Goal: Find specific page/section: Find specific page/section

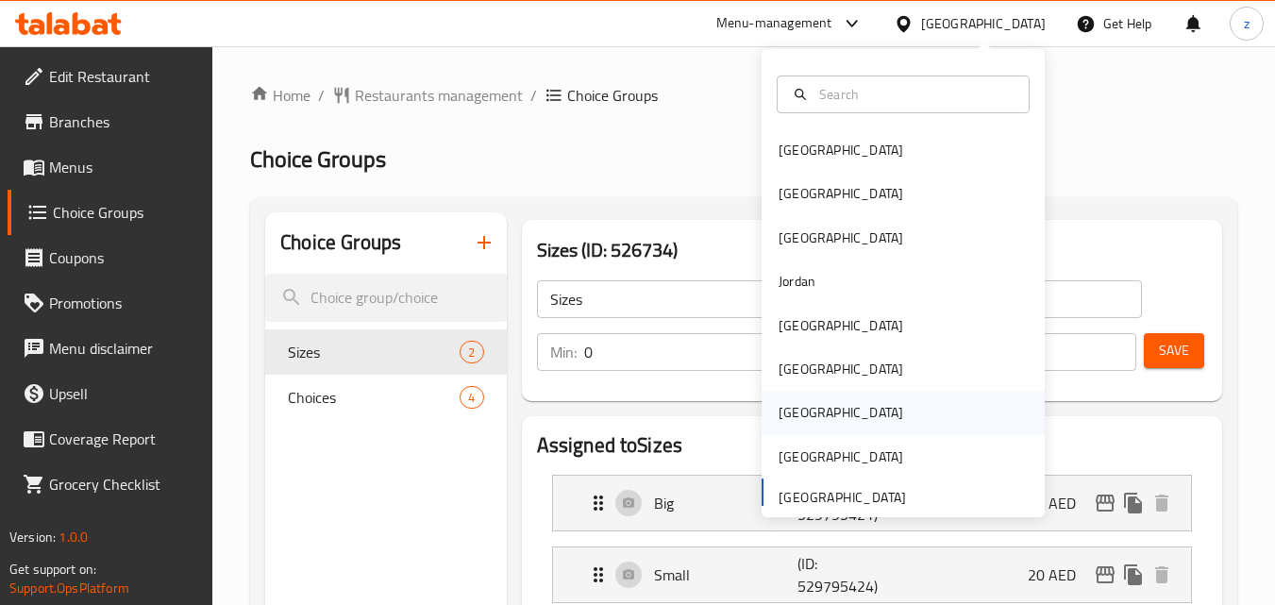
click at [779, 413] on div "[GEOGRAPHIC_DATA]" at bounding box center [841, 412] width 125 height 21
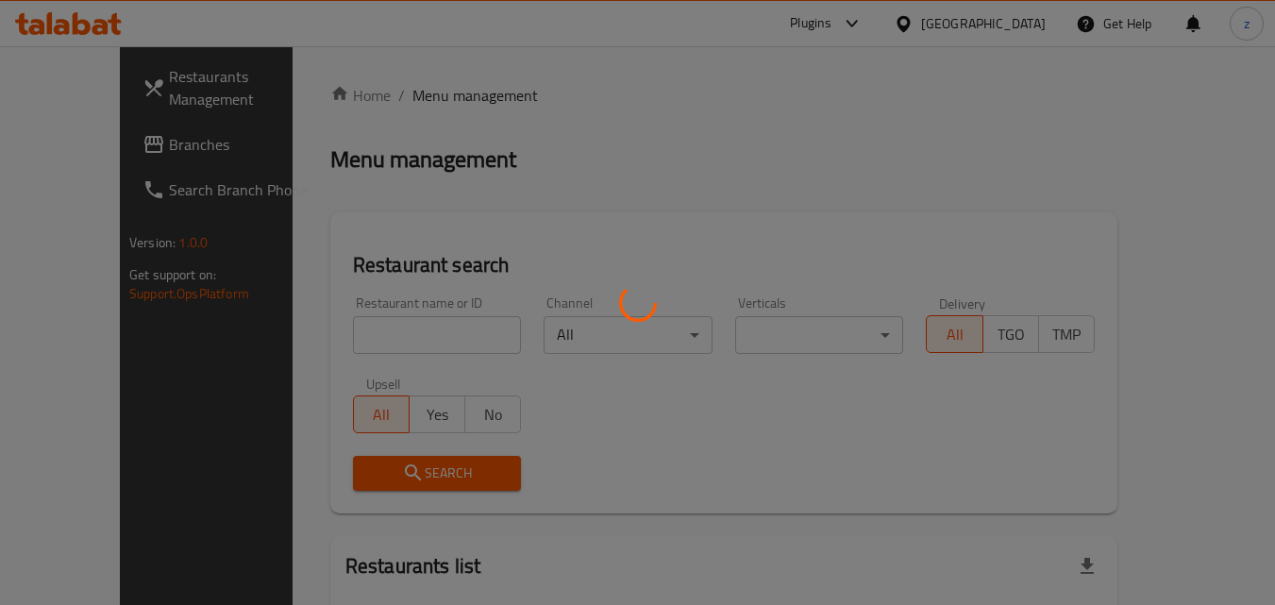
click at [669, 147] on div at bounding box center [637, 302] width 1275 height 605
click at [117, 143] on div at bounding box center [637, 302] width 1275 height 605
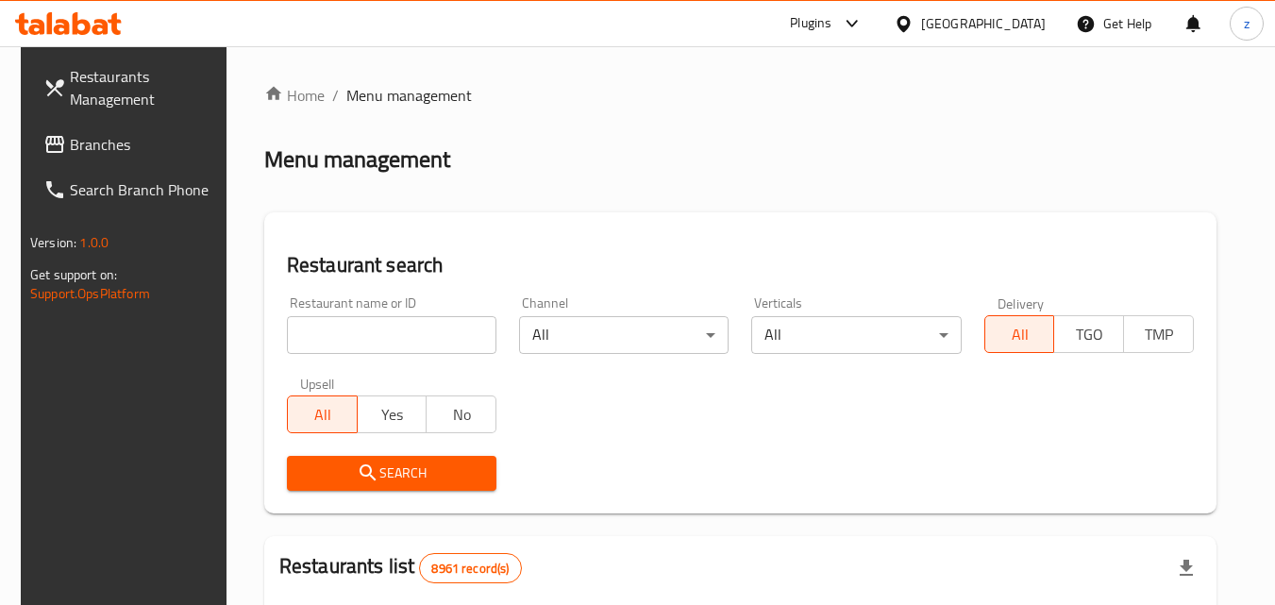
click at [117, 143] on span "Branches" at bounding box center [144, 144] width 149 height 23
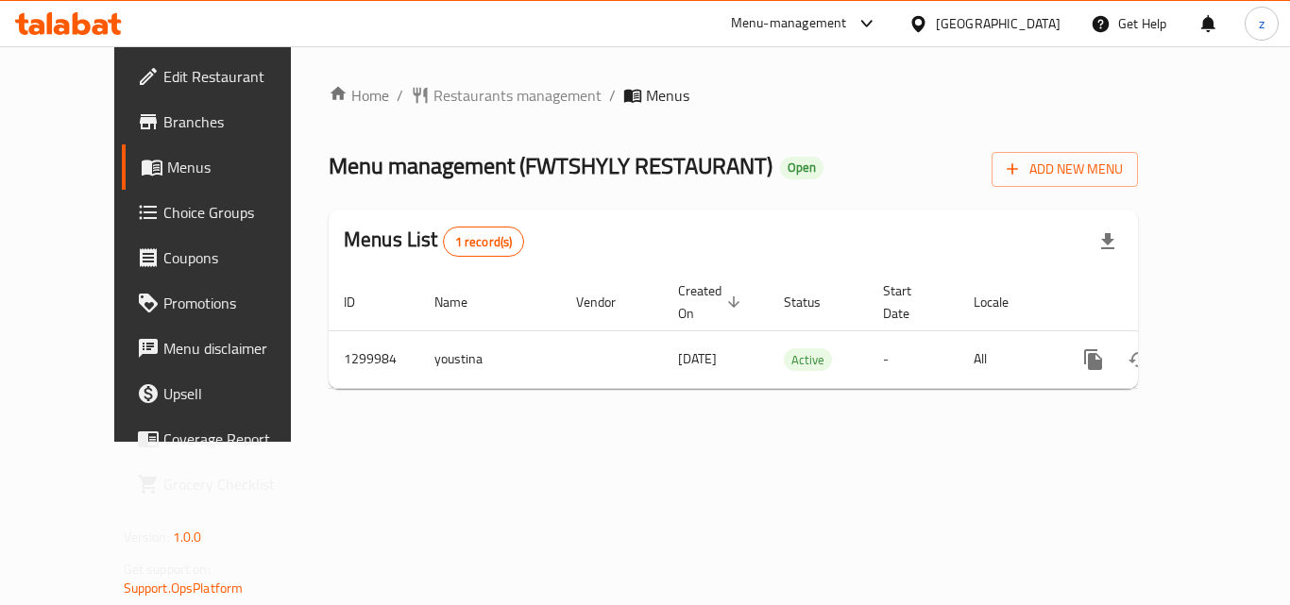
click at [163, 211] on span "Choice Groups" at bounding box center [238, 212] width 151 height 23
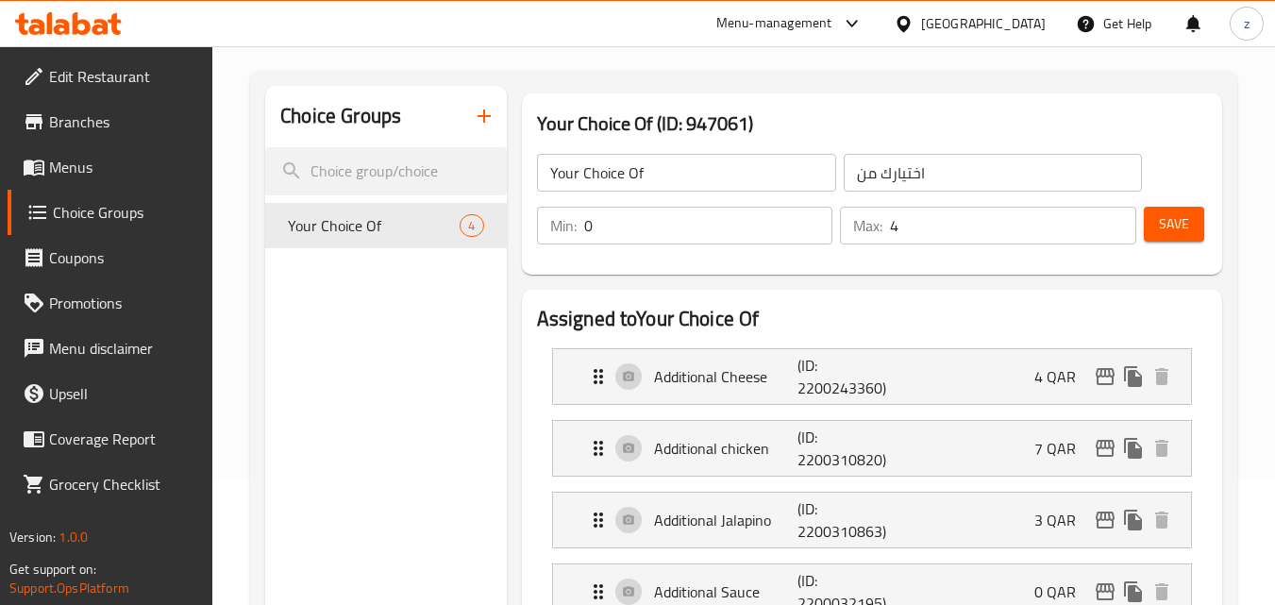
scroll to position [94, 0]
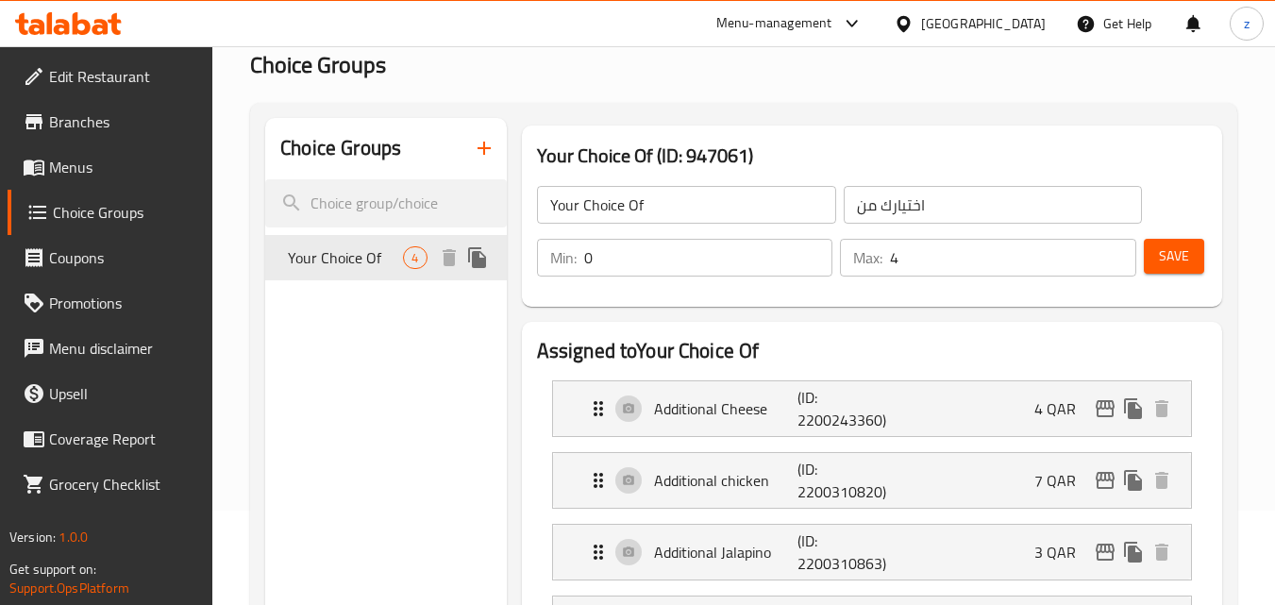
click at [376, 257] on span "Your Choice Of" at bounding box center [345, 257] width 115 height 23
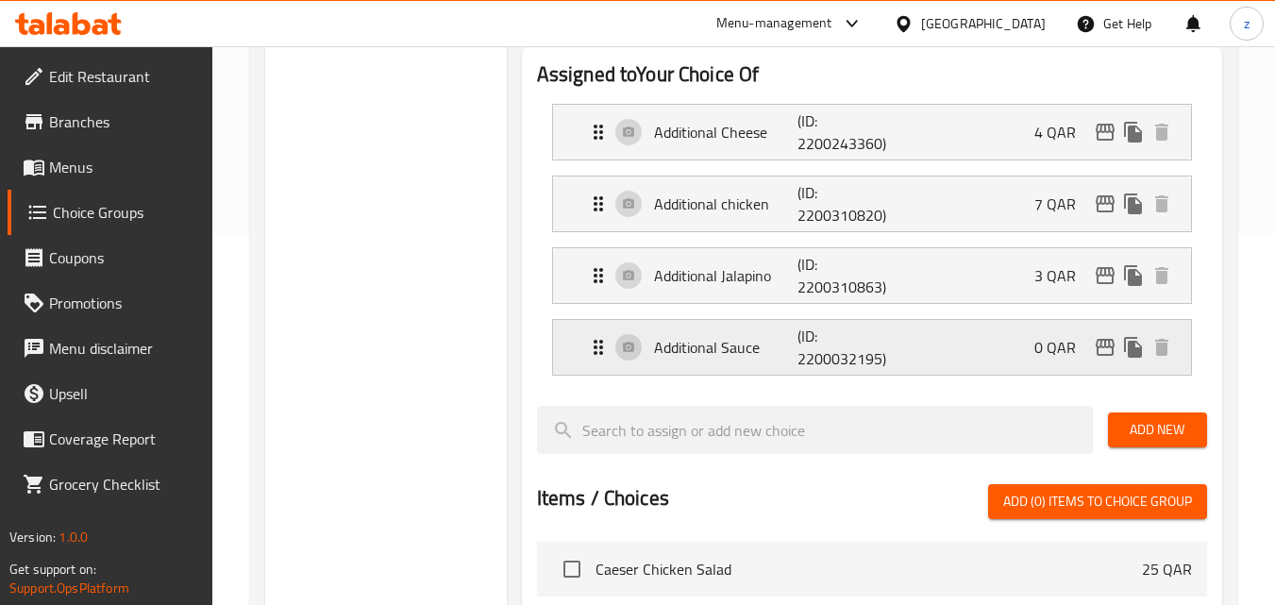
scroll to position [378, 0]
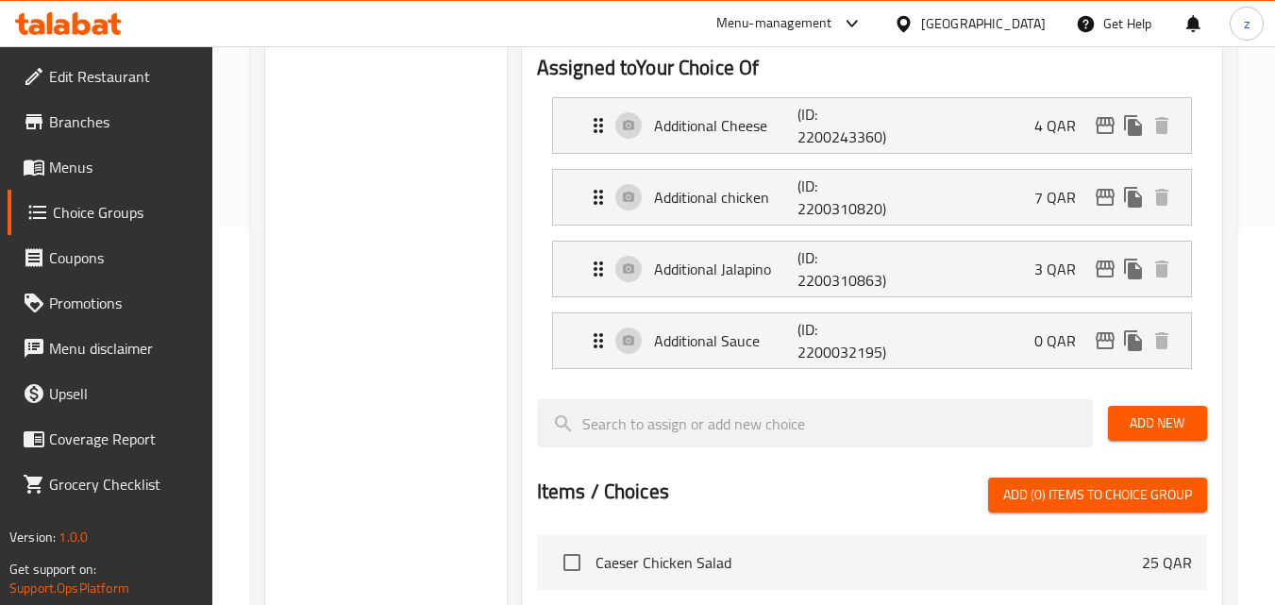
click at [488, 380] on div "Choice Groups Your Choice Of 4" at bounding box center [385, 440] width 241 height 1211
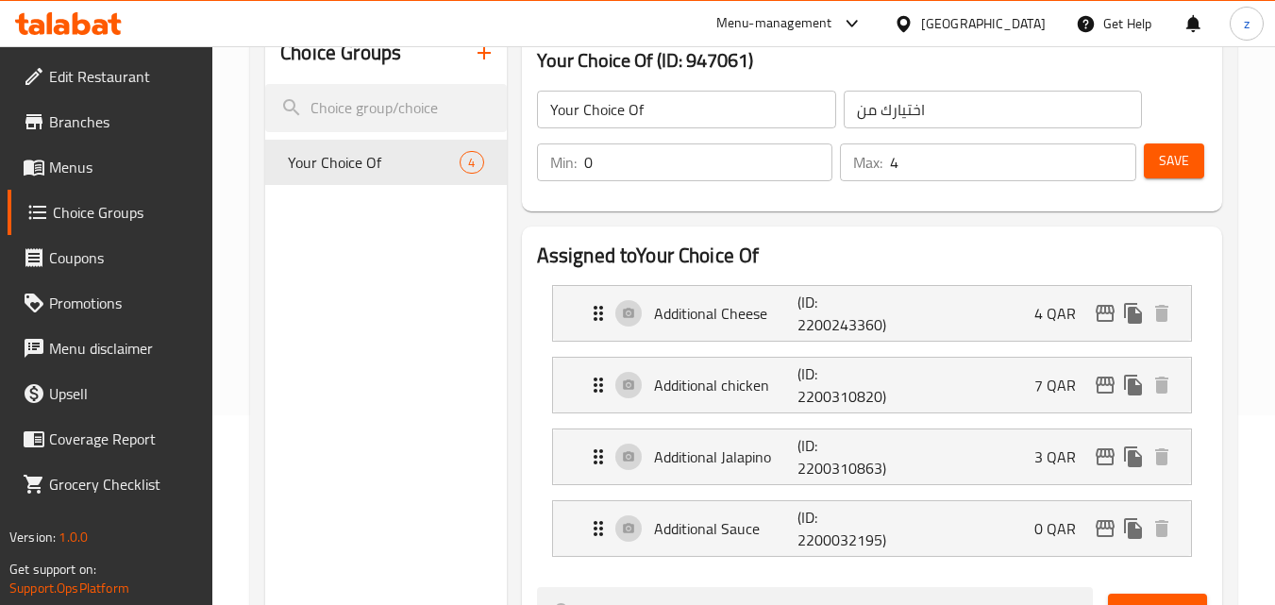
scroll to position [189, 0]
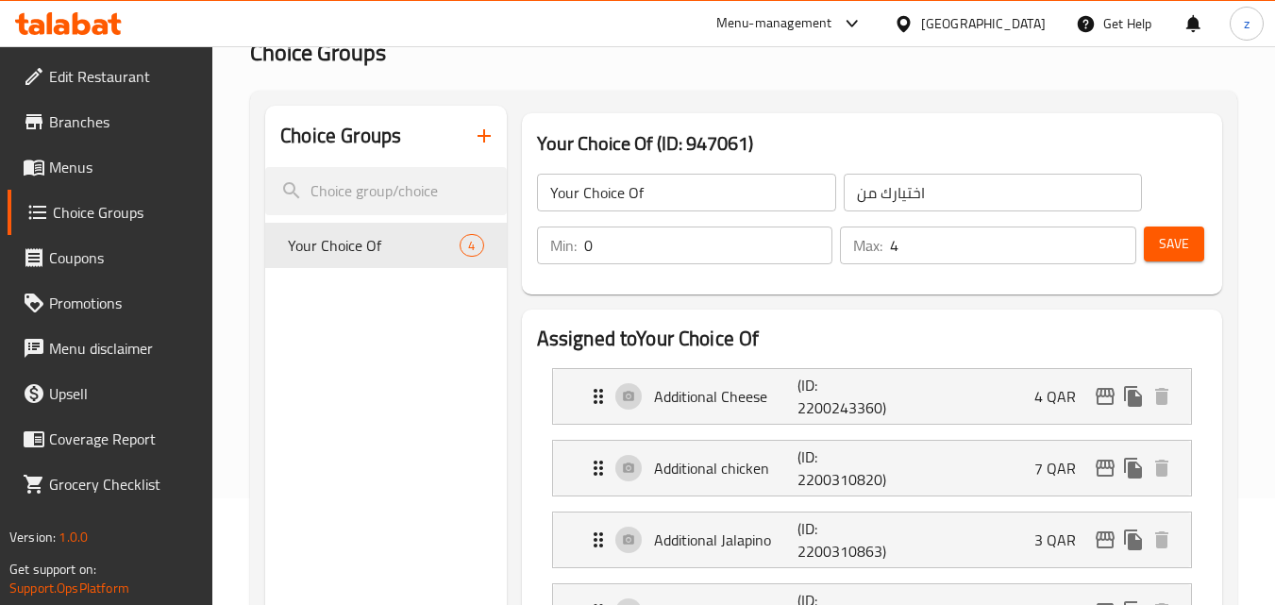
scroll to position [97, 0]
